Goal: Task Accomplishment & Management: Use online tool/utility

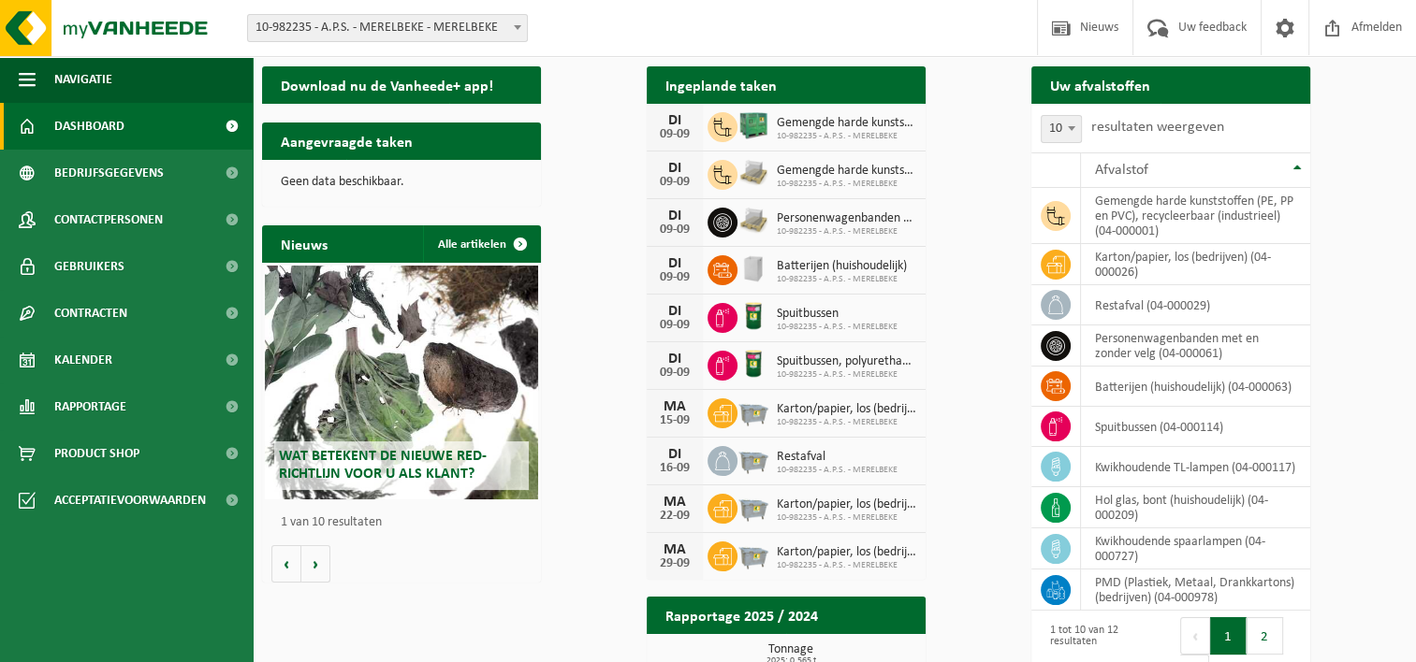
click at [891, 116] on span "Bekijk uw kalender" at bounding box center [842, 122] width 96 height 12
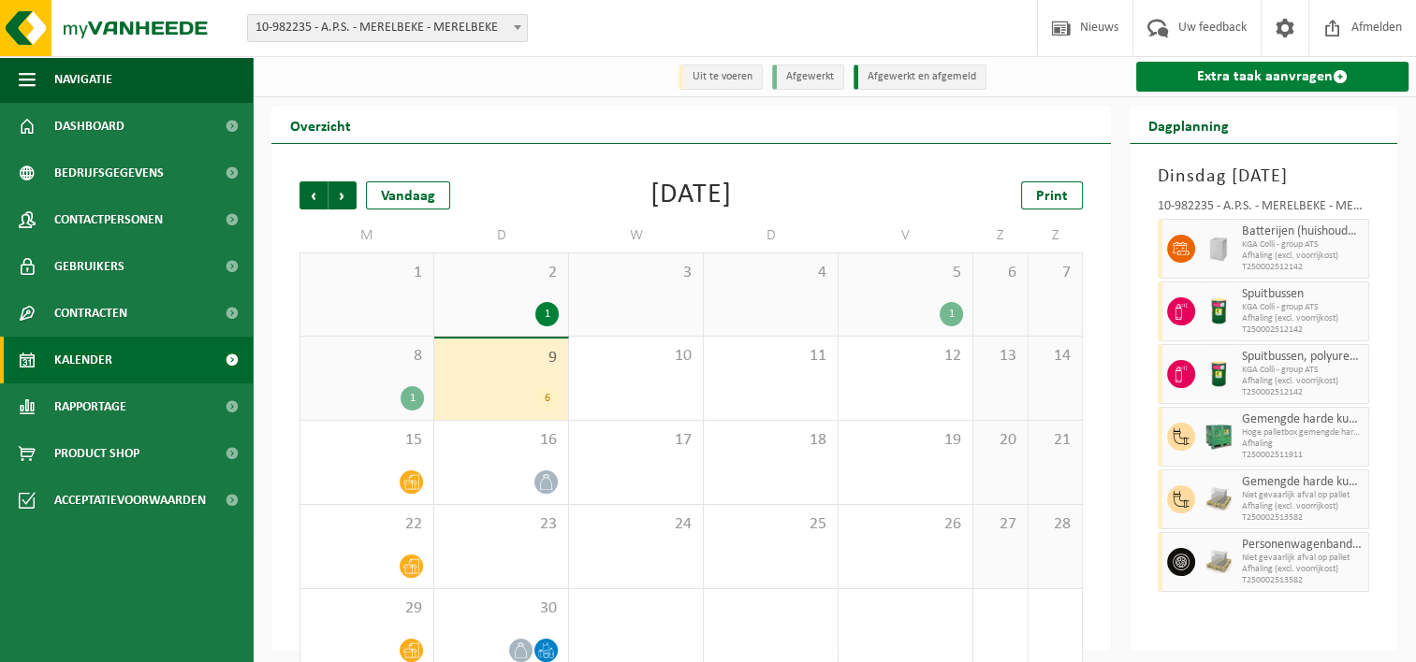
click at [1308, 79] on link "Extra taak aanvragen" at bounding box center [1272, 77] width 272 height 30
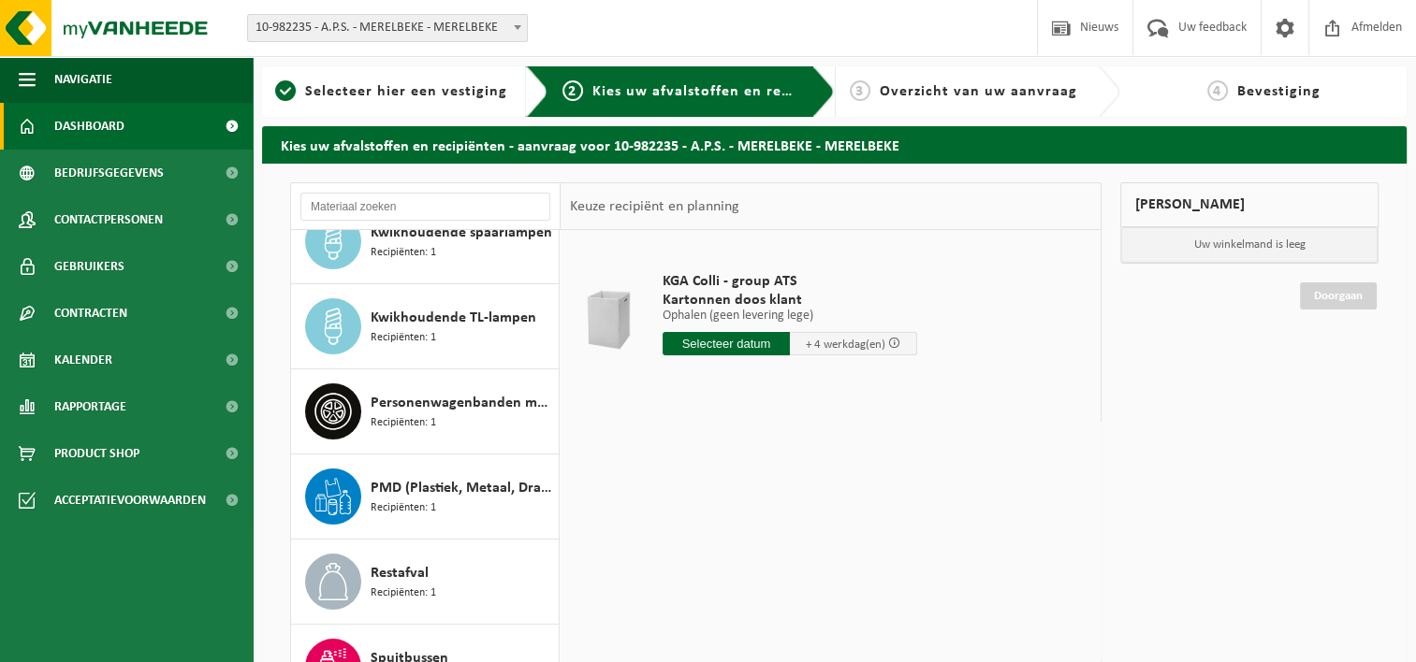
click at [185, 123] on link "Dashboard" at bounding box center [126, 126] width 253 height 47
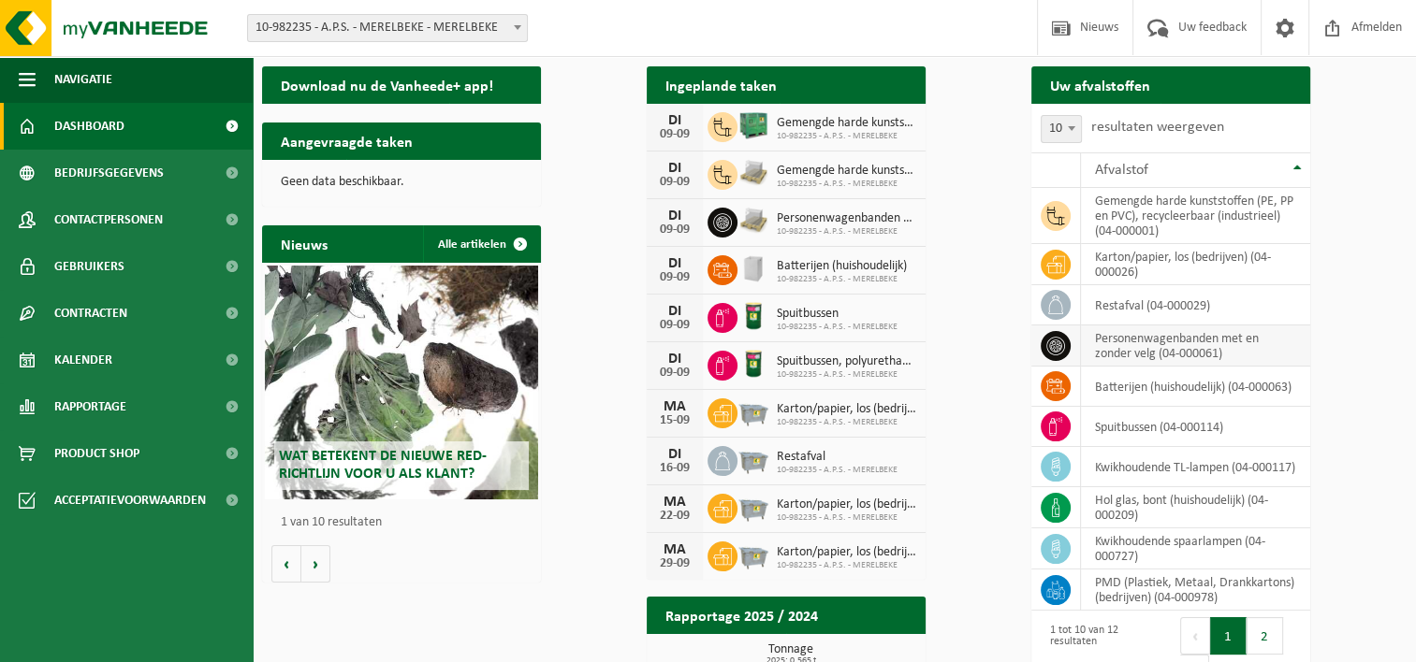
scroll to position [94, 0]
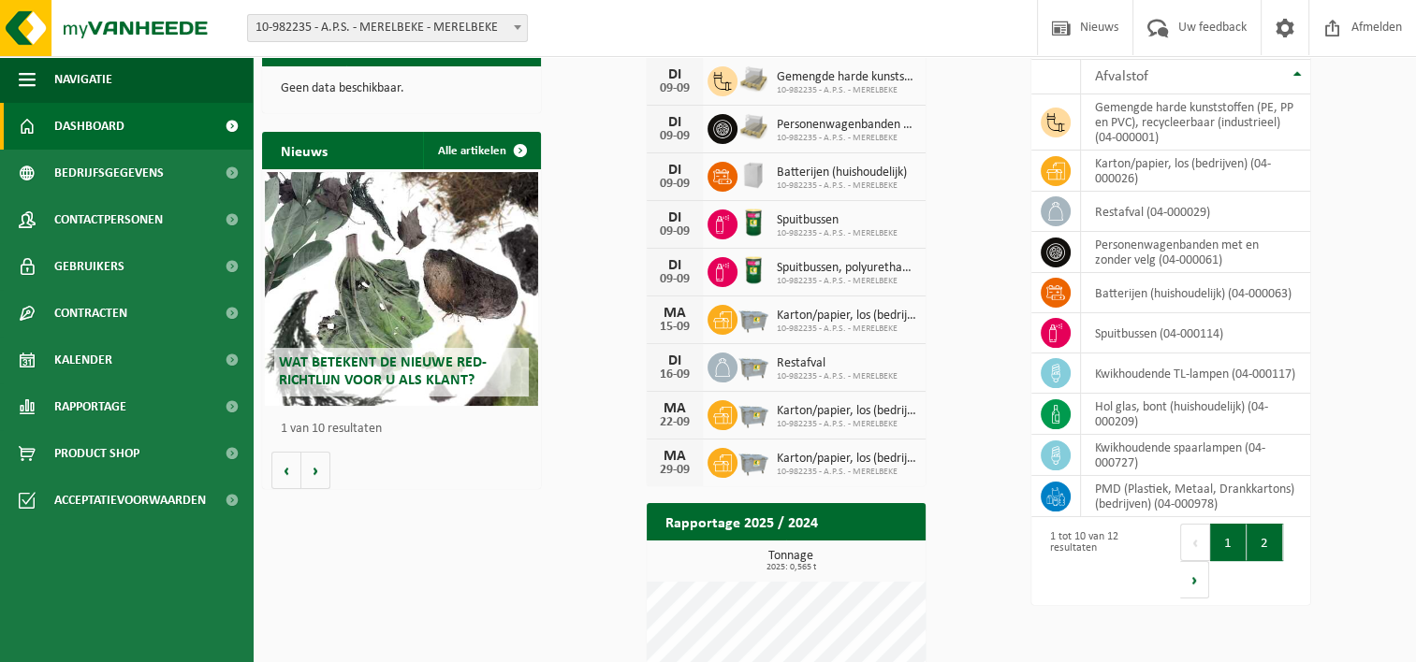
click at [1283, 524] on button "2" at bounding box center [1264, 542] width 36 height 37
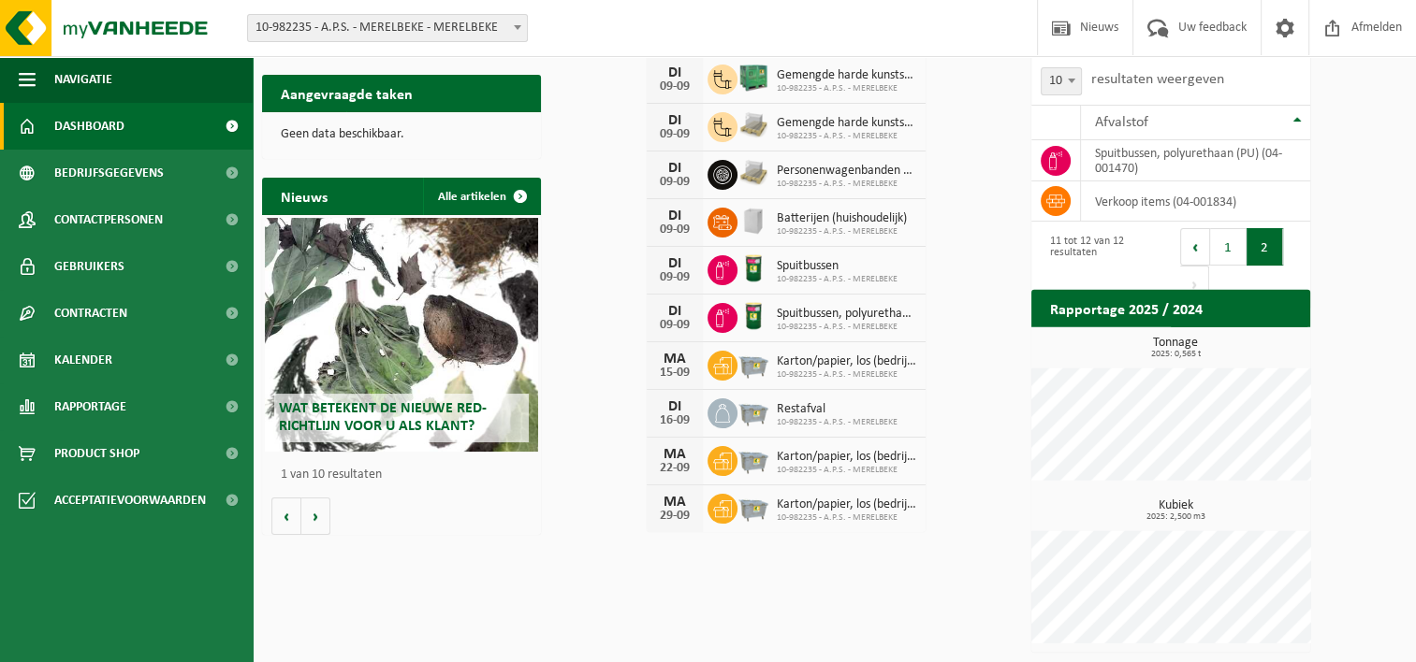
scroll to position [47, 0]
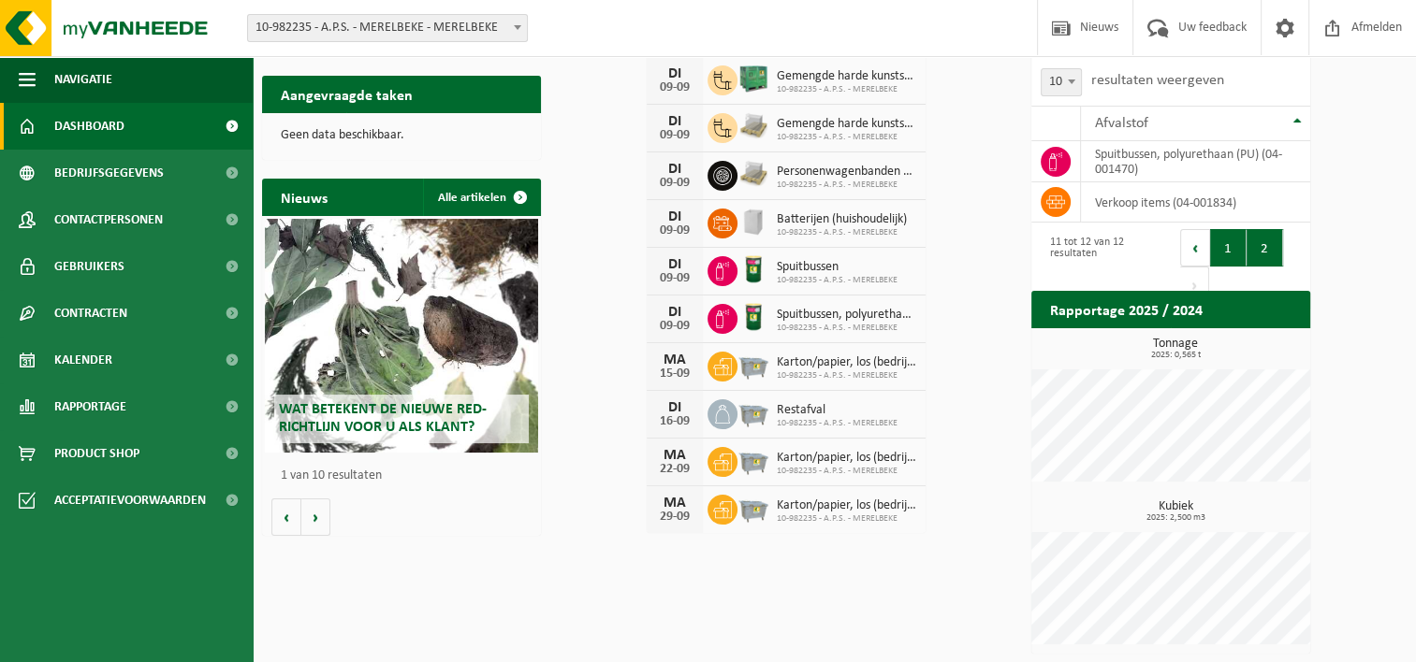
click at [1246, 251] on button "1" at bounding box center [1228, 247] width 36 height 37
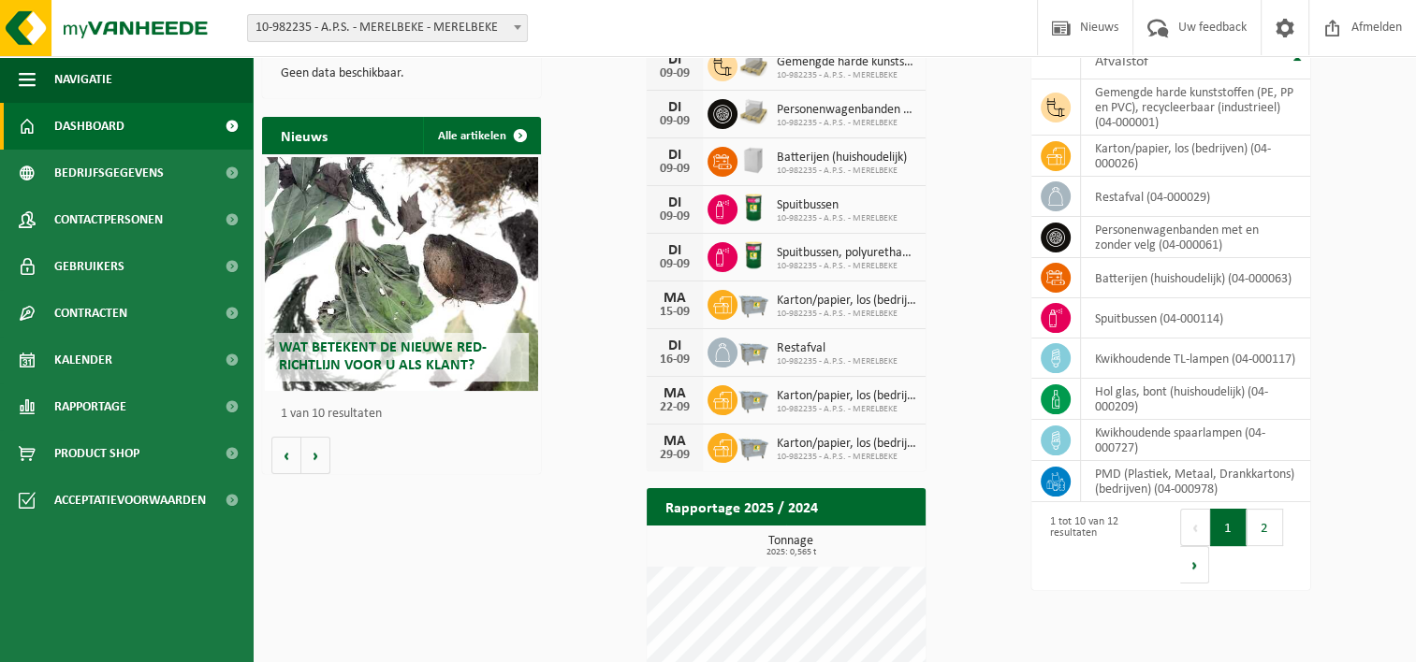
scroll to position [140, 0]
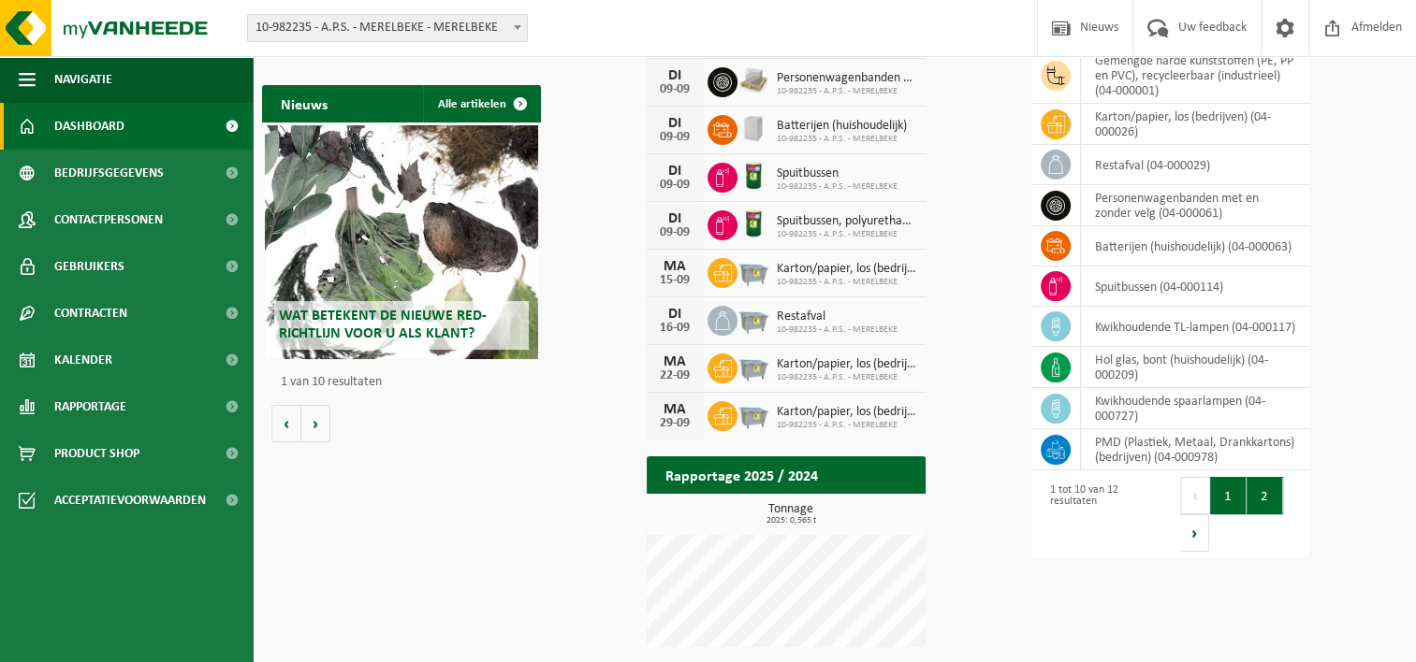
click at [1283, 478] on button "2" at bounding box center [1264, 495] width 36 height 37
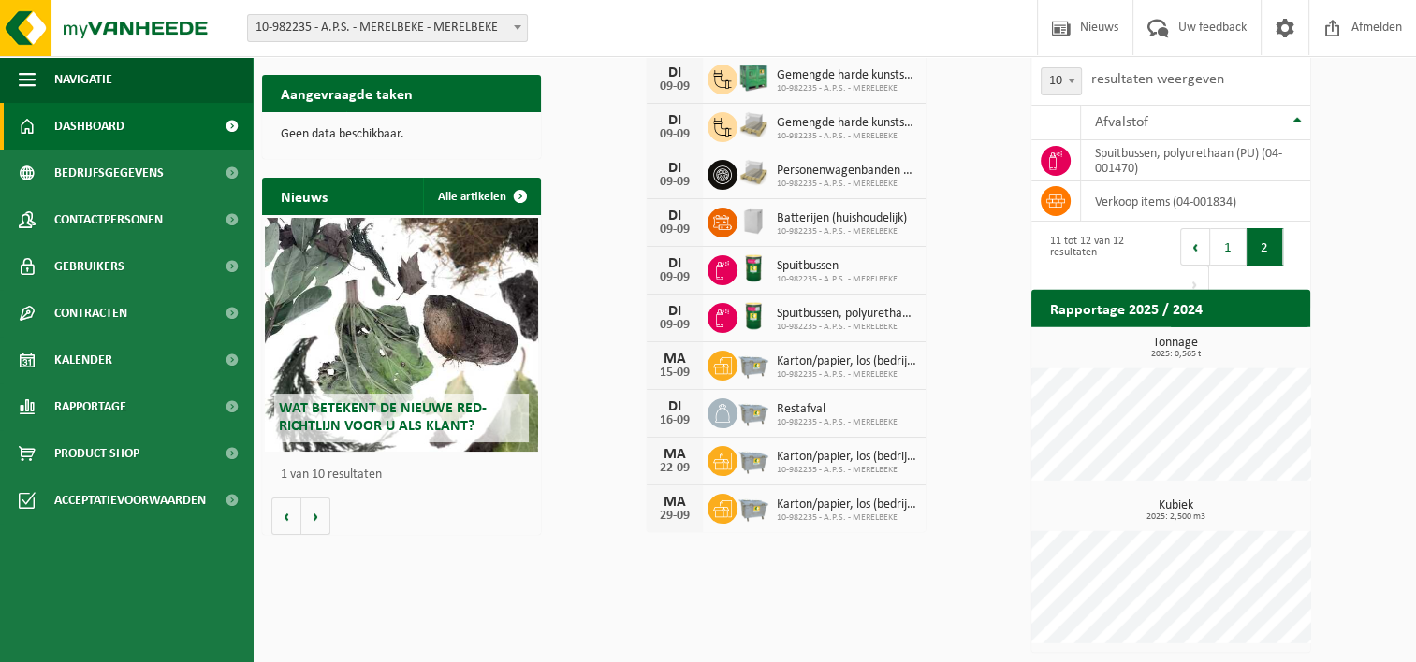
scroll to position [47, 0]
